Goal: Book appointment/travel/reservation

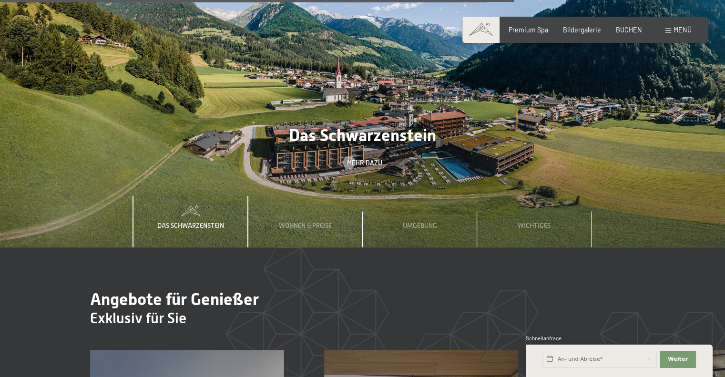
scroll to position [2859, 0]
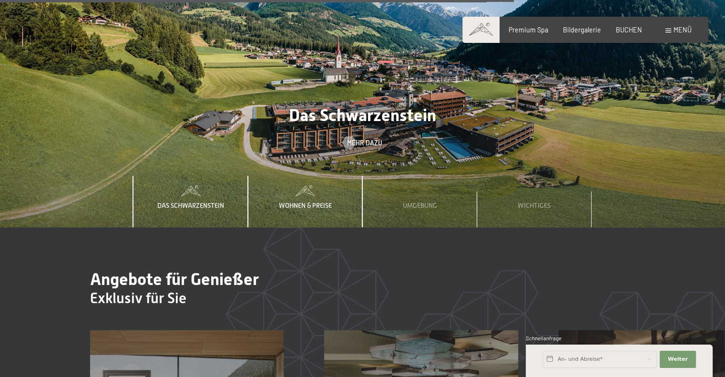
click at [297, 202] on span "Wohnen & Preise" at bounding box center [305, 206] width 53 height 8
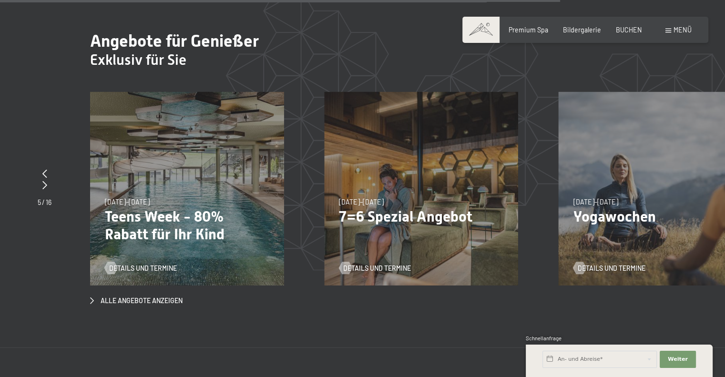
scroll to position [3097, 0]
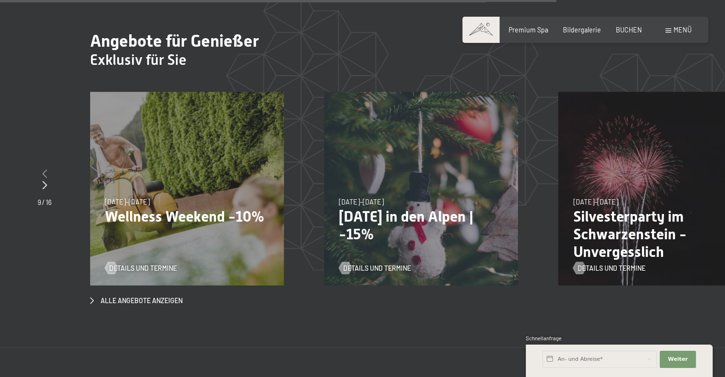
click at [44, 169] on icon at bounding box center [44, 173] width 5 height 9
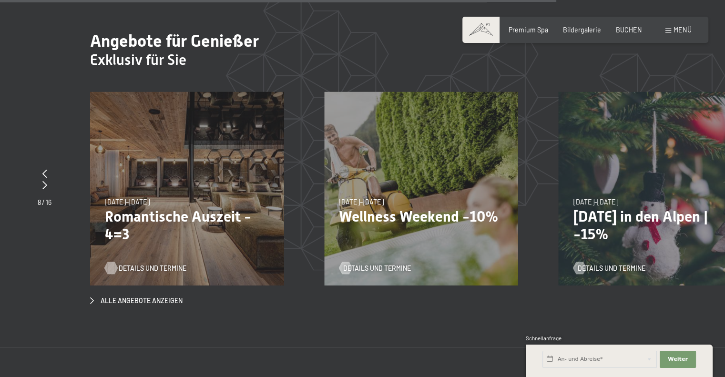
click at [134, 263] on span "Details und Termine" at bounding box center [153, 268] width 68 height 10
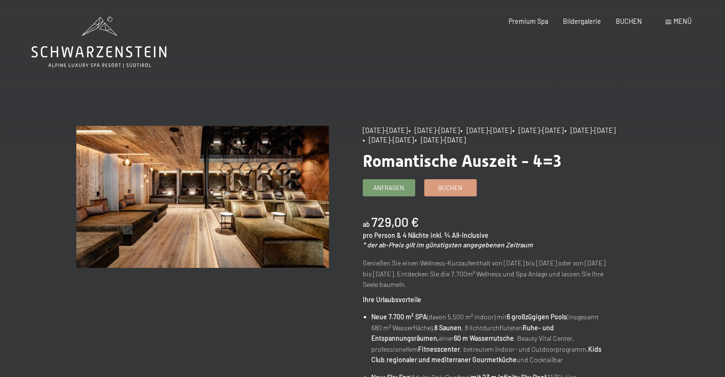
drag, startPoint x: 423, startPoint y: 129, endPoint x: 472, endPoint y: 129, distance: 49.1
click at [459, 129] on span "• 08.12.–19.12.2025" at bounding box center [433, 130] width 51 height 8
